Goal: Navigation & Orientation: Find specific page/section

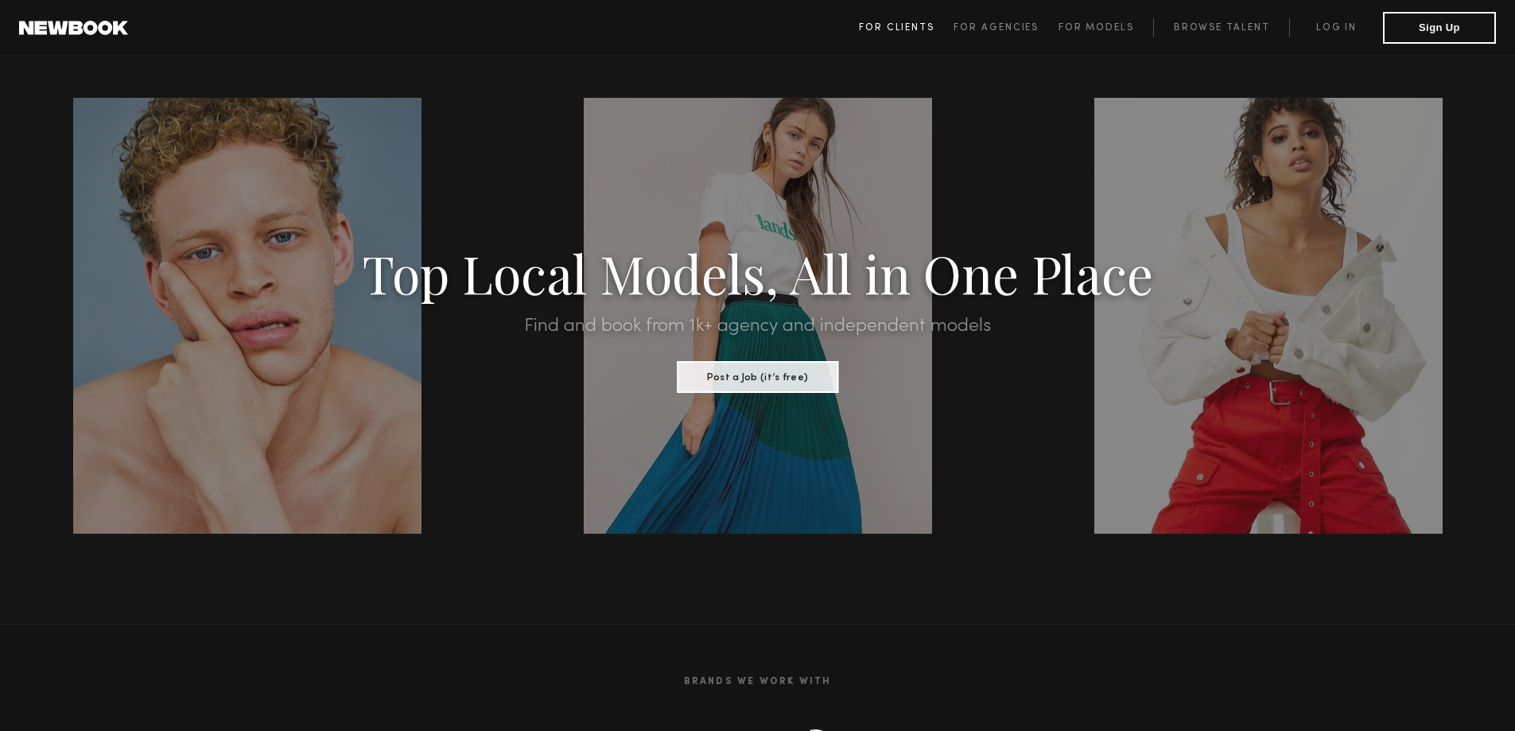
click at [902, 29] on span "For Clients" at bounding box center [897, 28] width 76 height 10
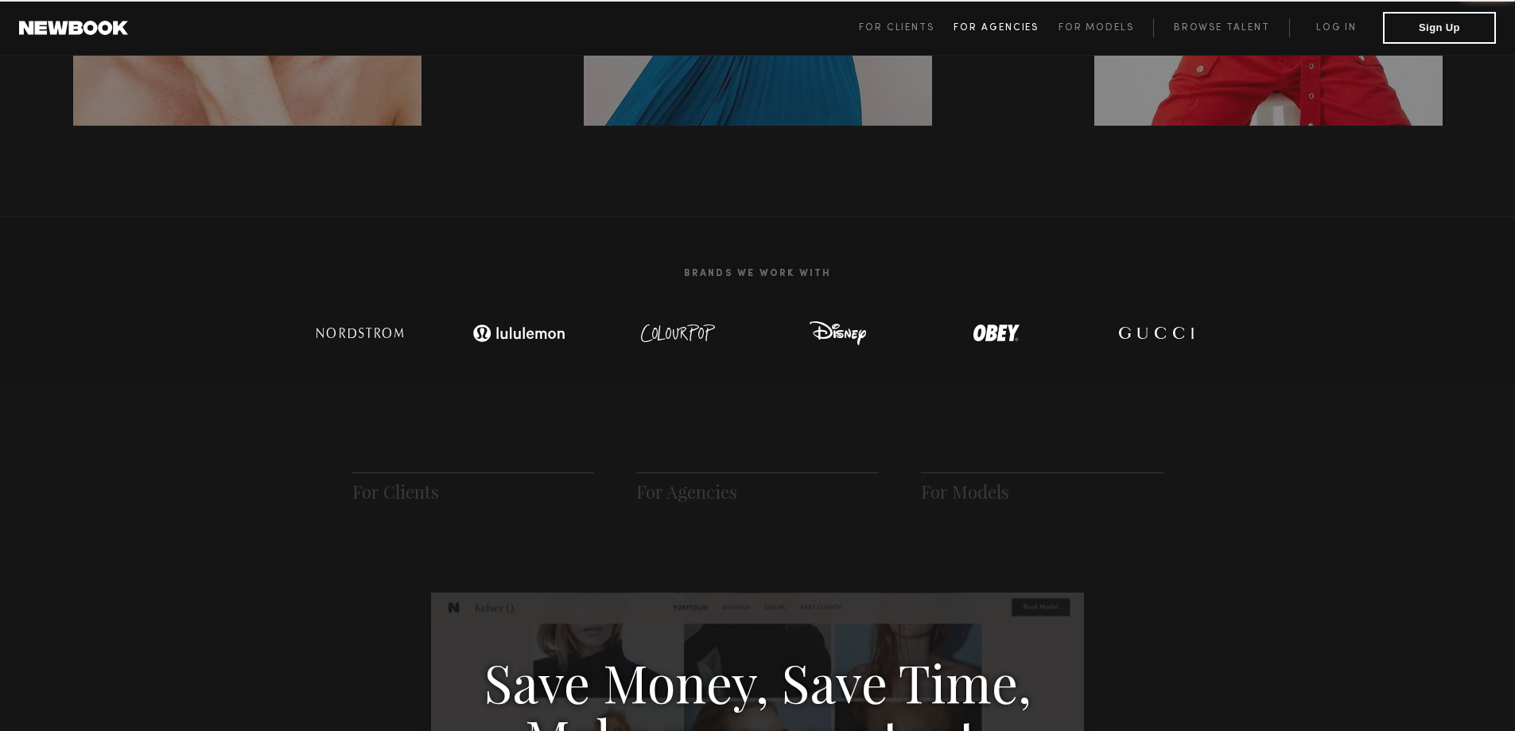
scroll to position [794, 0]
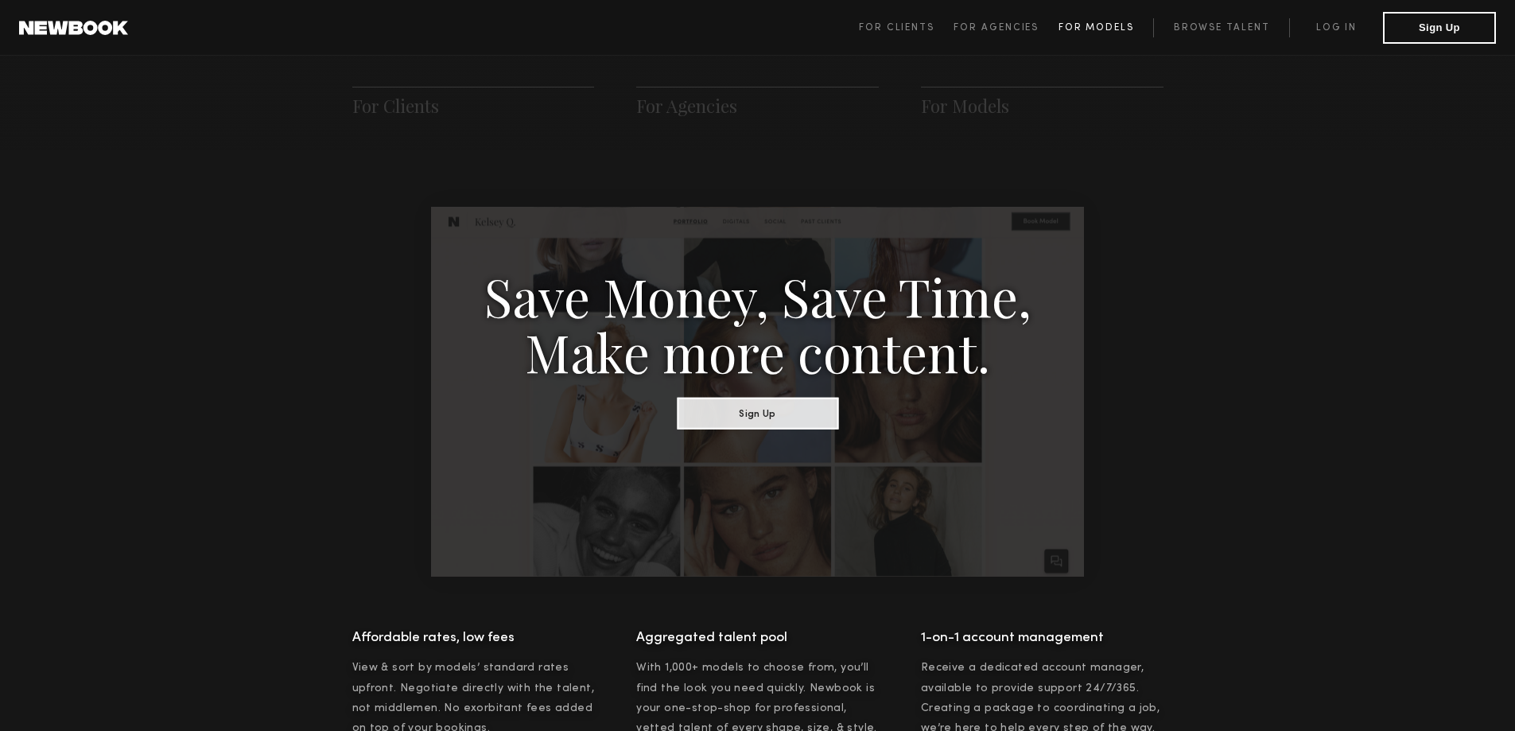
drag, startPoint x: 1090, startPoint y: 32, endPoint x: 1110, endPoint y: 33, distance: 20.7
click at [1090, 31] on span "For Models" at bounding box center [1097, 28] width 76 height 10
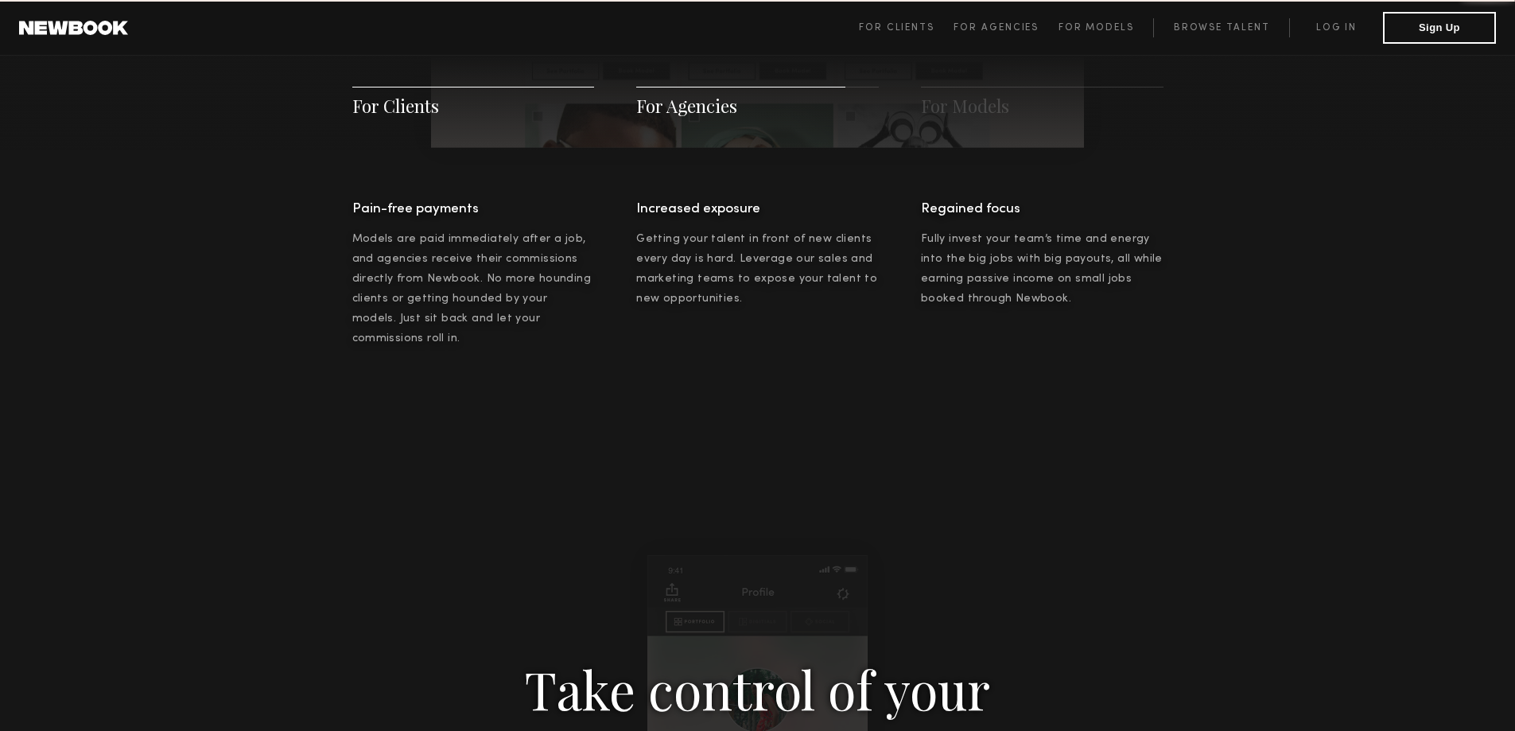
scroll to position [2289, 0]
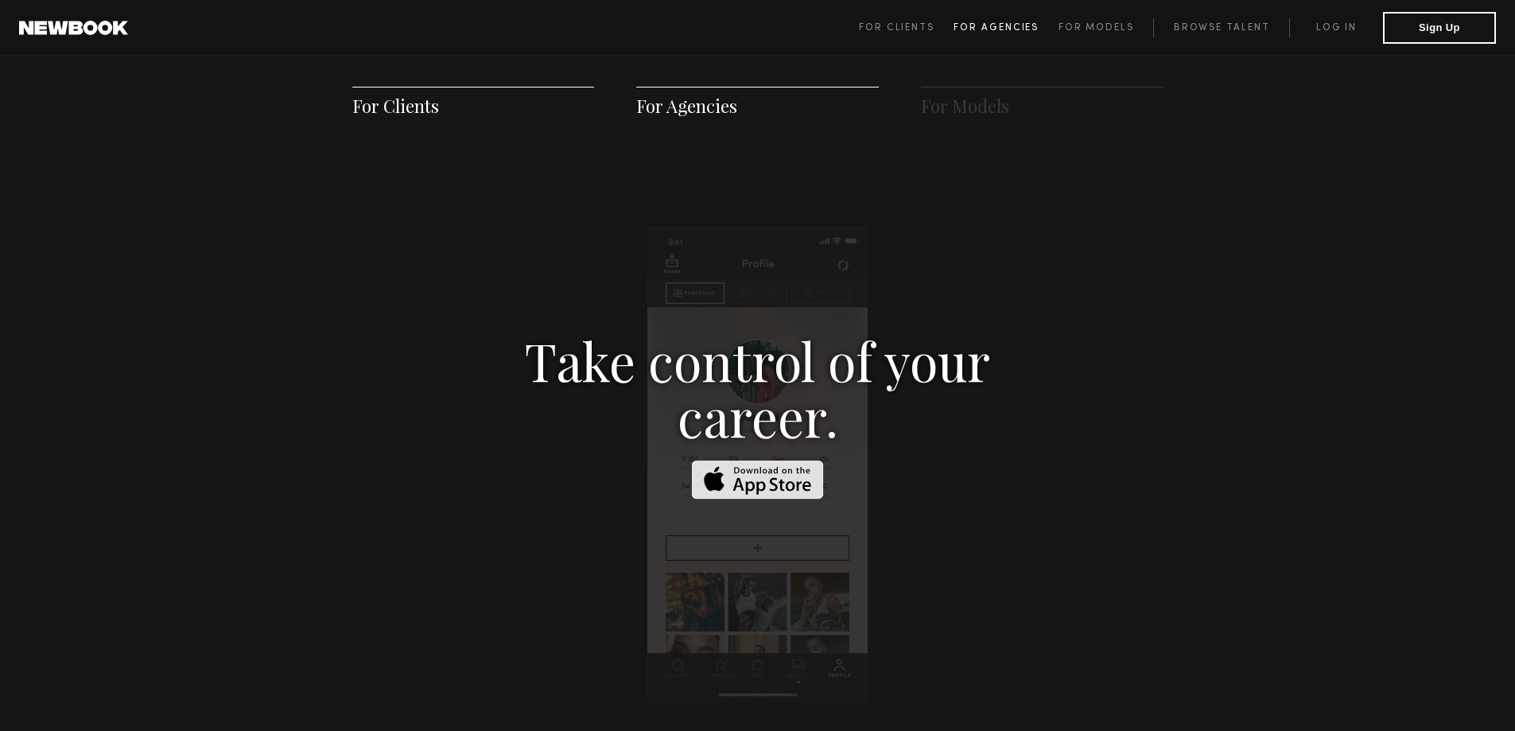
click at [1015, 28] on span "For Agencies" at bounding box center [996, 28] width 85 height 10
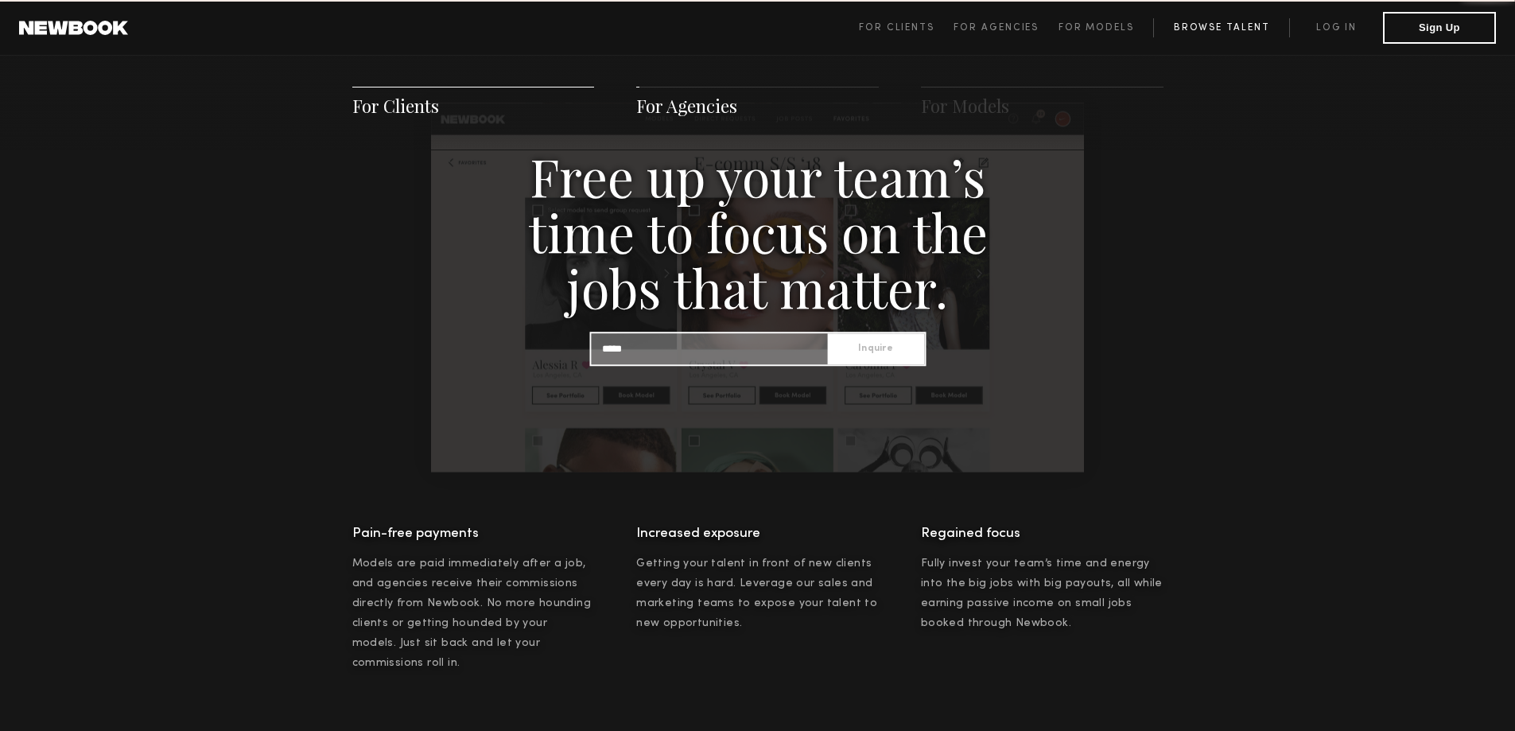
scroll to position [1532, 0]
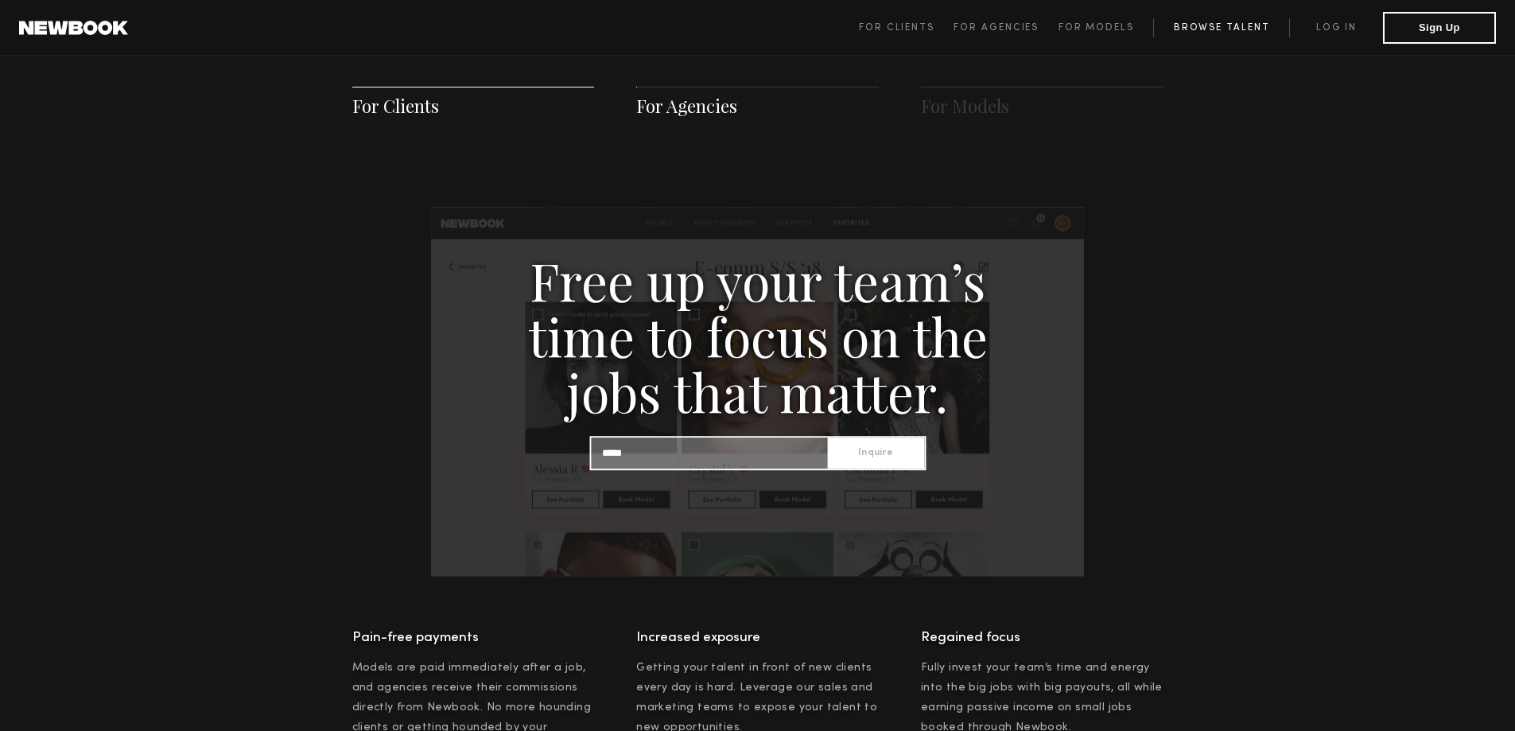
click at [1161, 24] on link "Browse Talent" at bounding box center [1221, 27] width 136 height 19
click at [1204, 23] on link "Browse Talent" at bounding box center [1221, 27] width 136 height 19
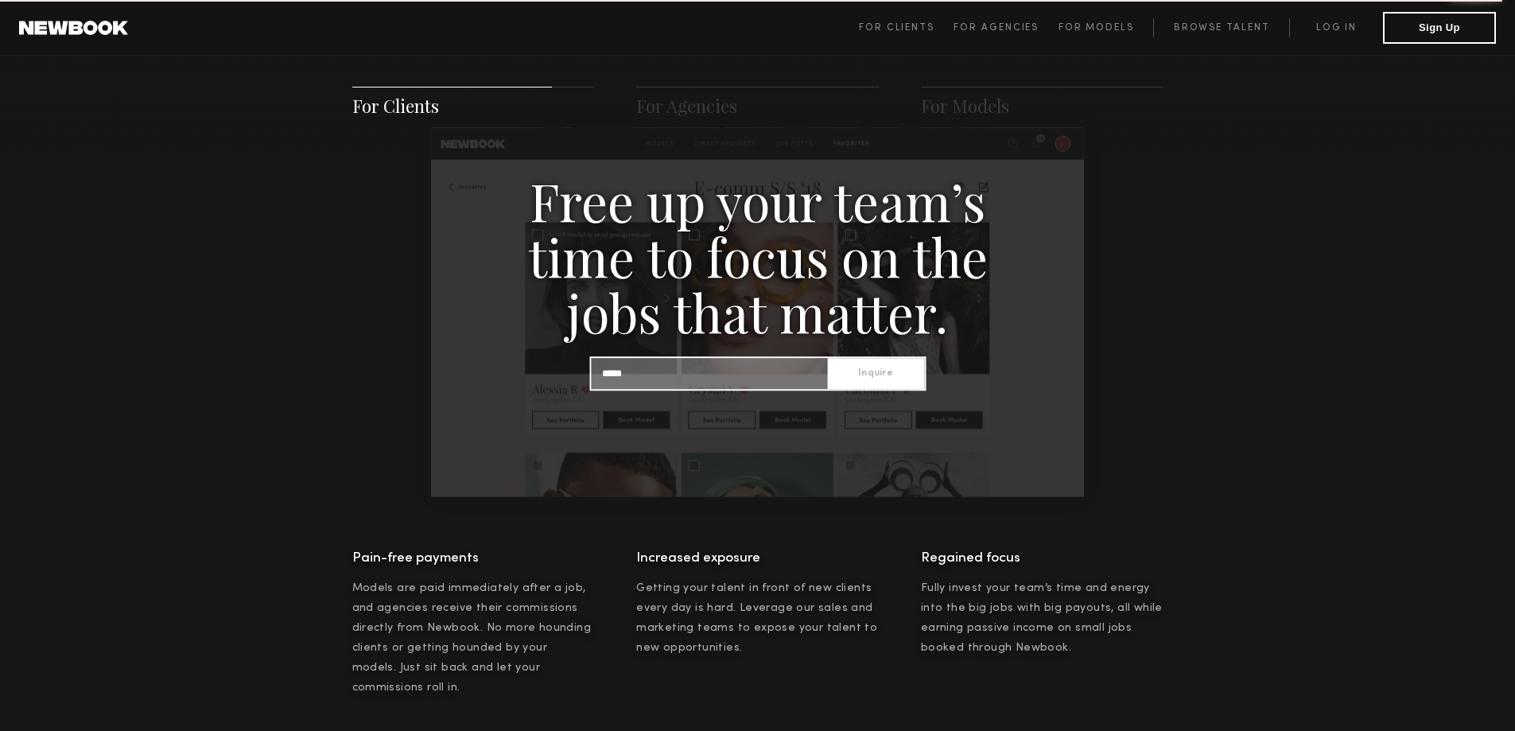
scroll to position [1134, 0]
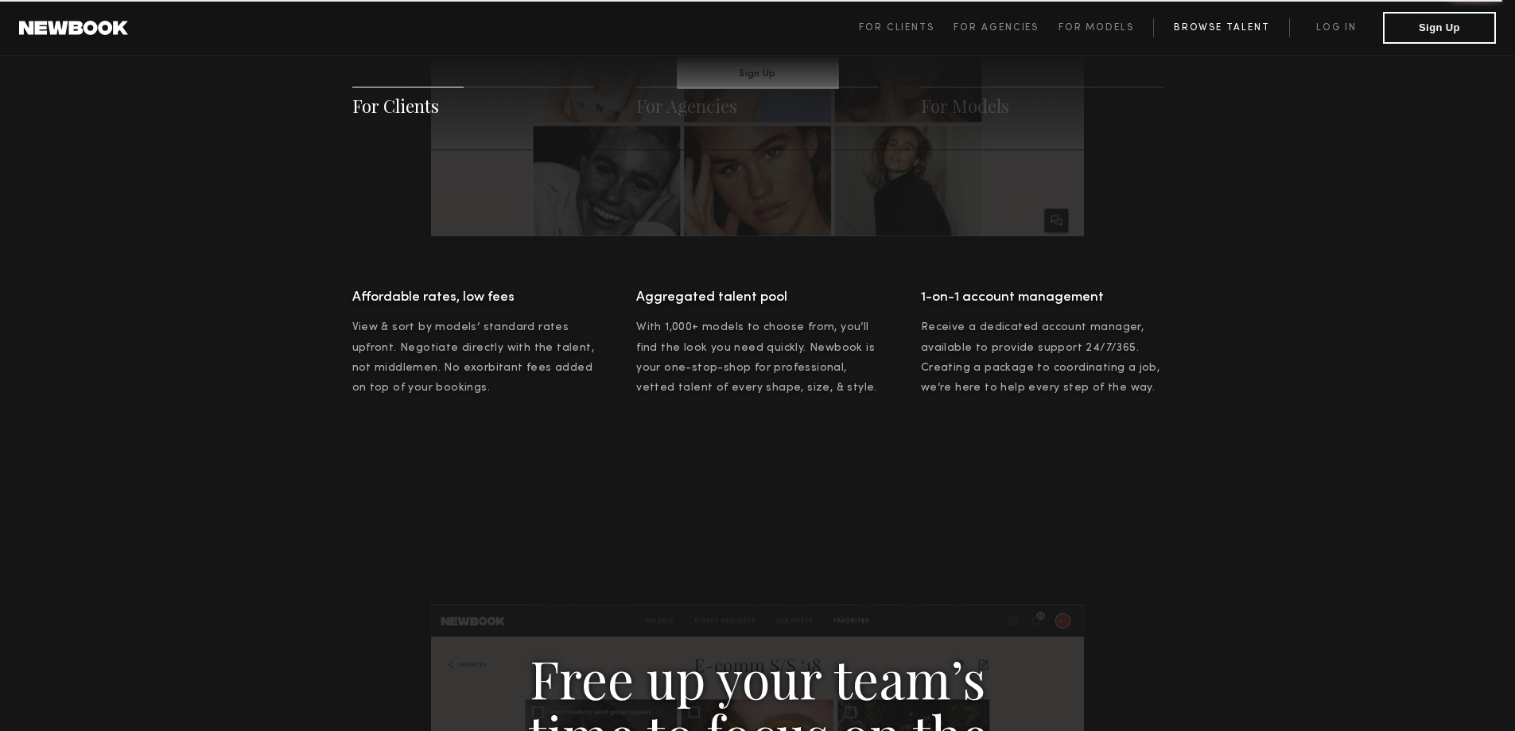
click at [1219, 33] on link "Browse Talent" at bounding box center [1221, 27] width 136 height 19
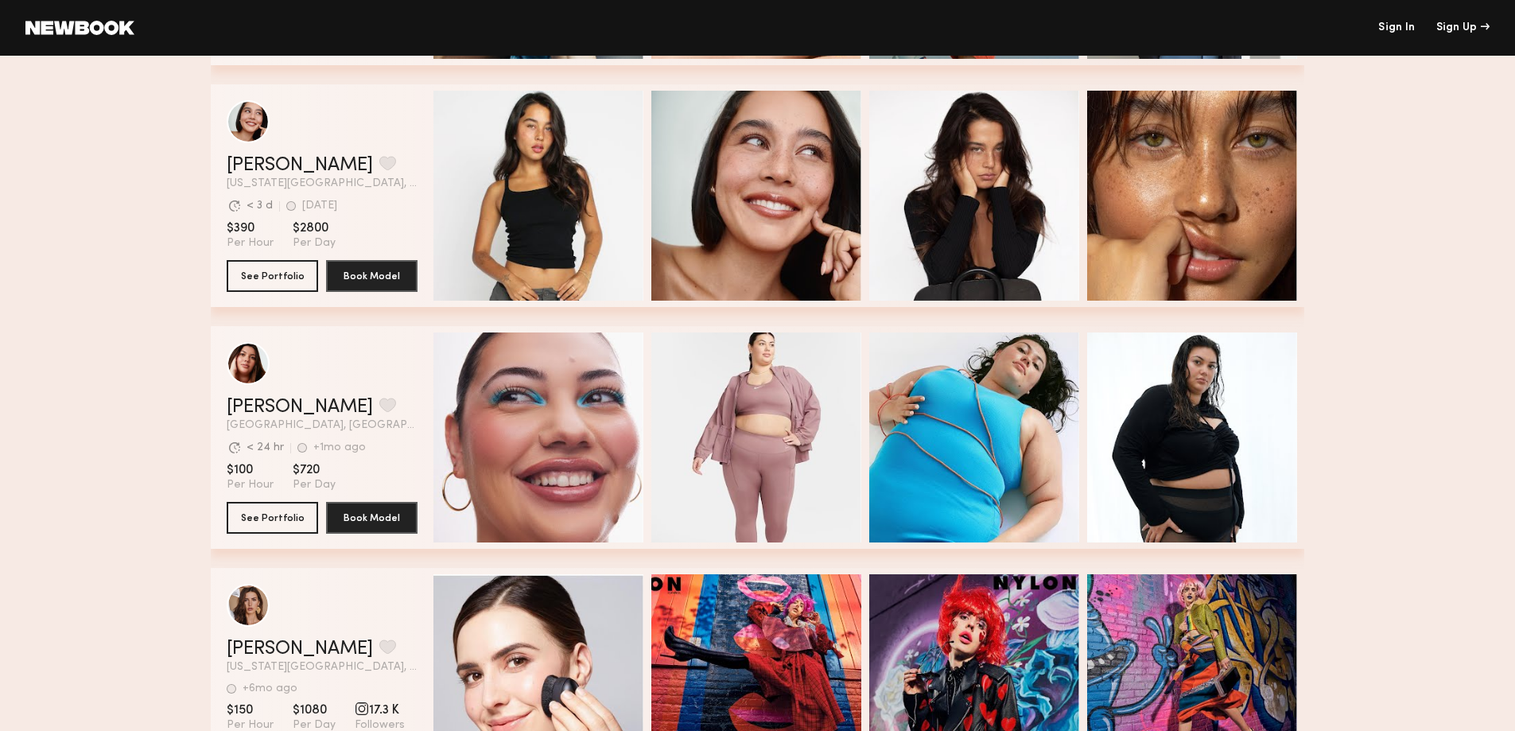
scroll to position [5171, 0]
